Goal: Task Accomplishment & Management: Manage account settings

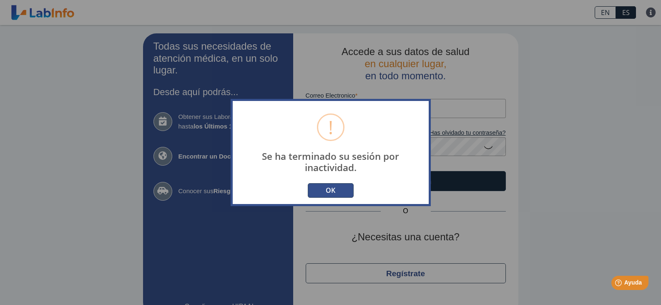
scroll to position [19, 0]
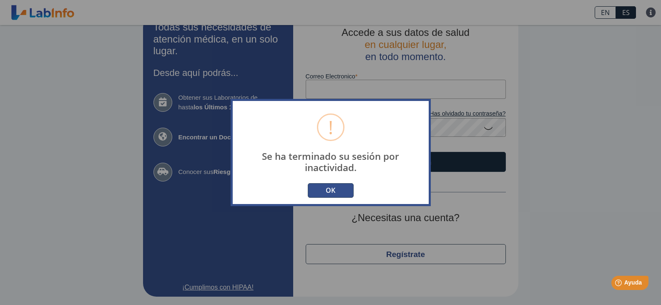
click at [320, 193] on button "OK" at bounding box center [331, 190] width 46 height 15
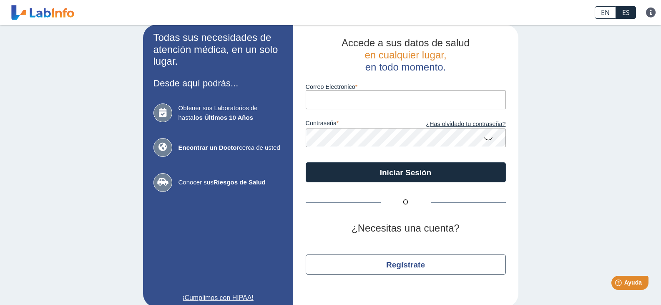
scroll to position [0, 0]
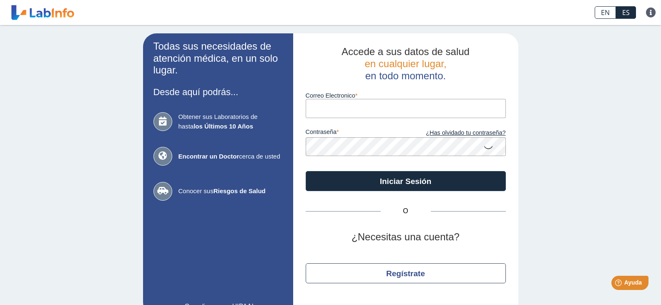
click at [51, 15] on link at bounding box center [42, 12] width 69 height 21
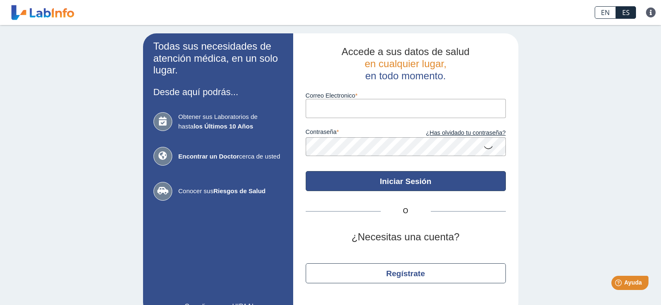
click at [395, 183] on button "Iniciar Sesión" at bounding box center [406, 181] width 200 height 20
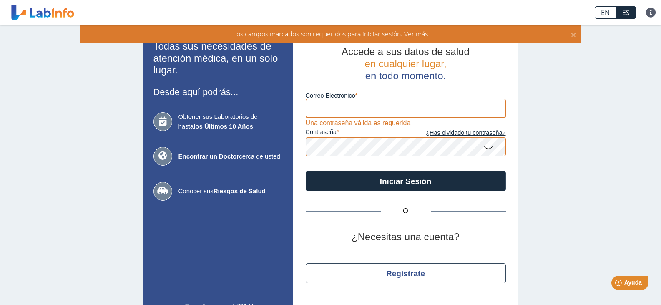
click at [392, 109] on input "Correo Electronico" at bounding box center [406, 108] width 200 height 19
type input "[EMAIL_ADDRESS][DOMAIN_NAME]"
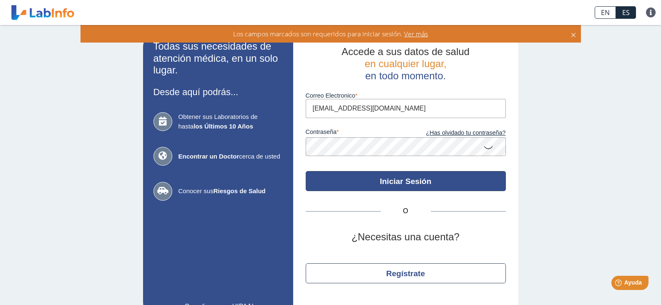
click at [397, 180] on button "Iniciar Sesión" at bounding box center [406, 181] width 200 height 20
